Goal: Navigation & Orientation: Understand site structure

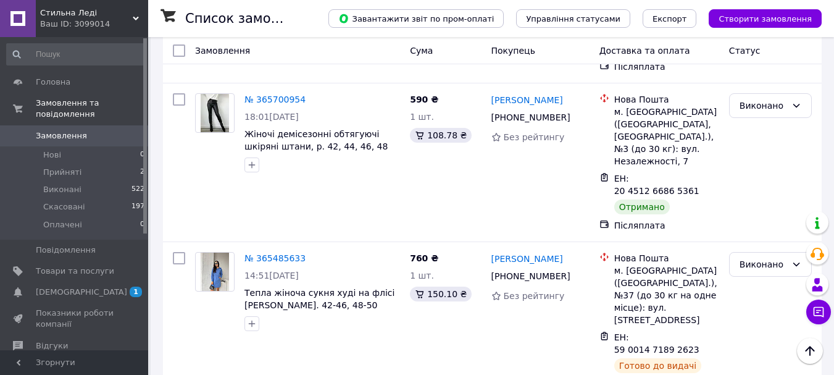
scroll to position [1086, 0]
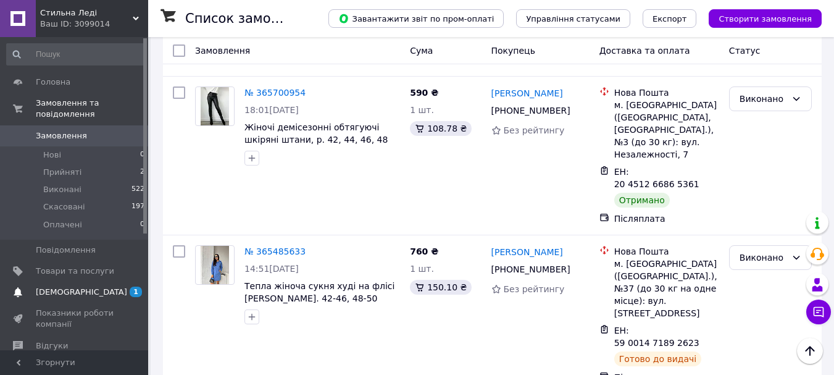
click at [56, 286] on span "[DEMOGRAPHIC_DATA]" at bounding box center [81, 291] width 91 height 11
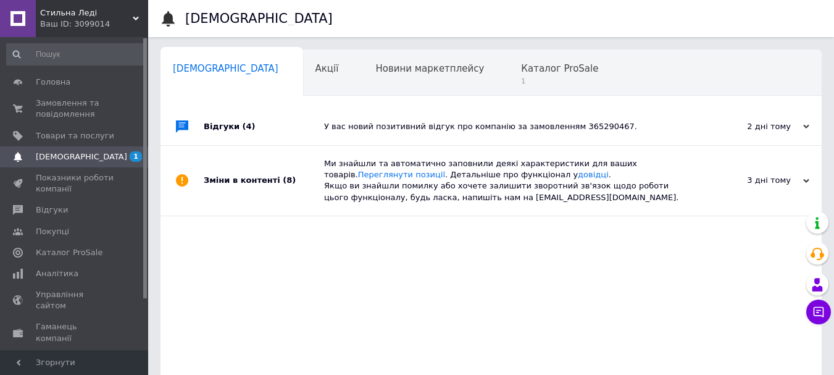
click at [146, 306] on div at bounding box center [145, 193] width 4 height 310
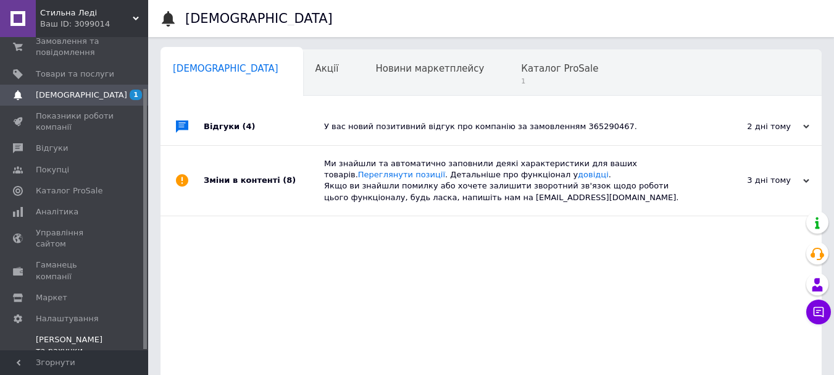
click at [96, 357] on div "Prom мікс 1000 (3 місяці)" at bounding box center [75, 368] width 78 height 22
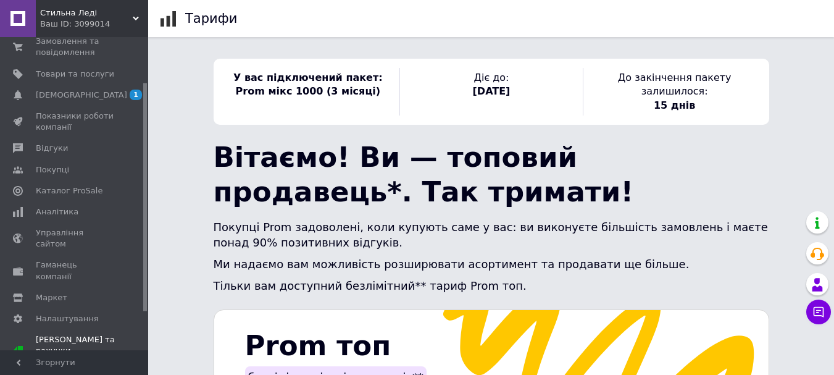
scroll to position [114, 0]
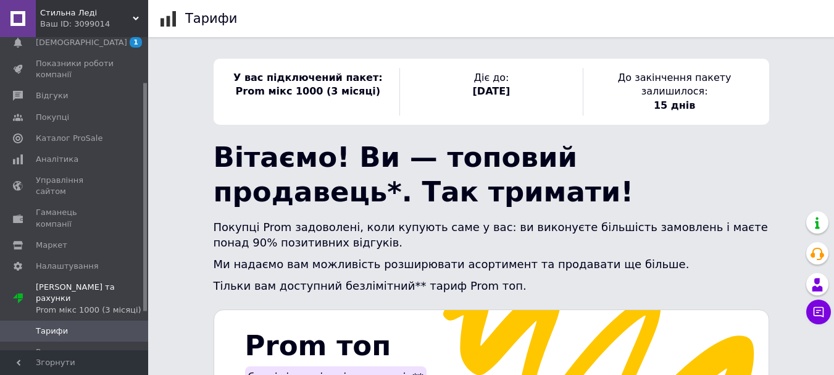
click at [144, 321] on div at bounding box center [145, 193] width 4 height 310
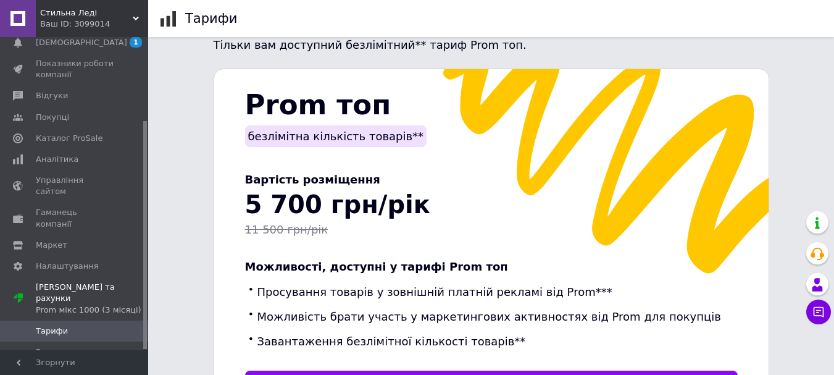
scroll to position [247, 0]
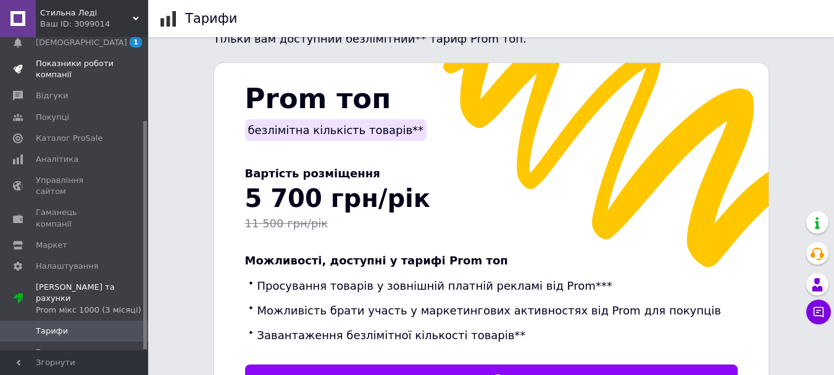
click at [80, 63] on span "Показники роботи компанії" at bounding box center [75, 69] width 78 height 22
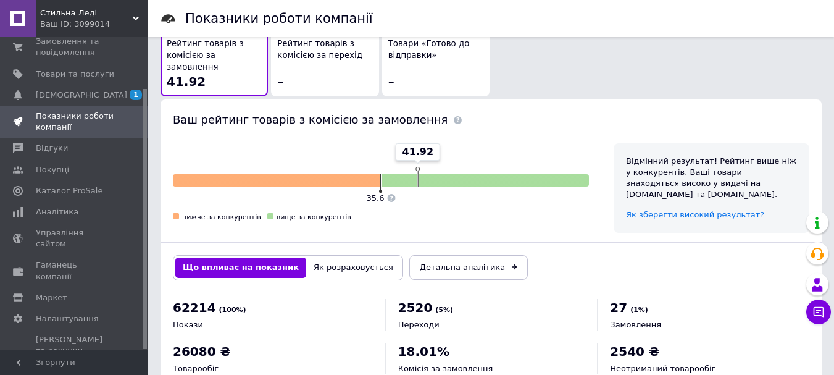
scroll to position [730, 0]
